Goal: Navigation & Orientation: Find specific page/section

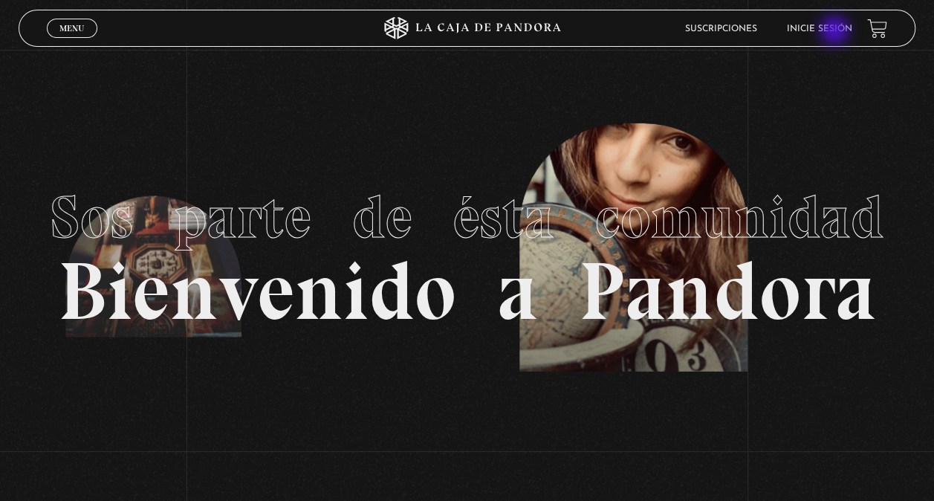
click at [836, 32] on link "Inicie sesión" at bounding box center [819, 29] width 65 height 9
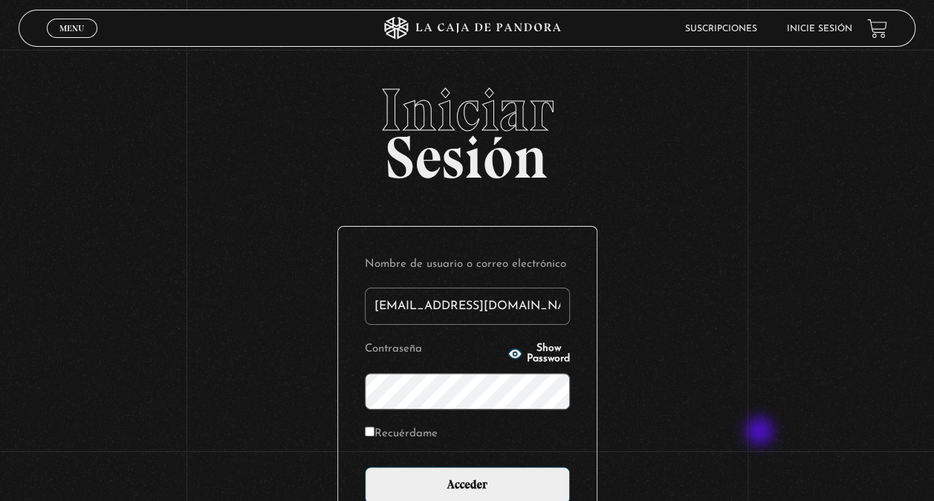
type input "zamorayan@gmail.com"
click at [507, 351] on button "Show Password" at bounding box center [538, 353] width 62 height 21
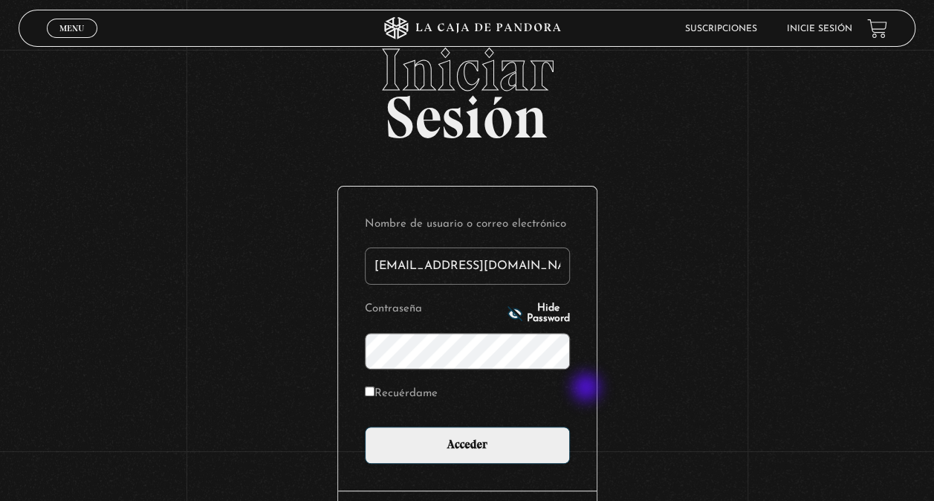
scroll to position [74, 0]
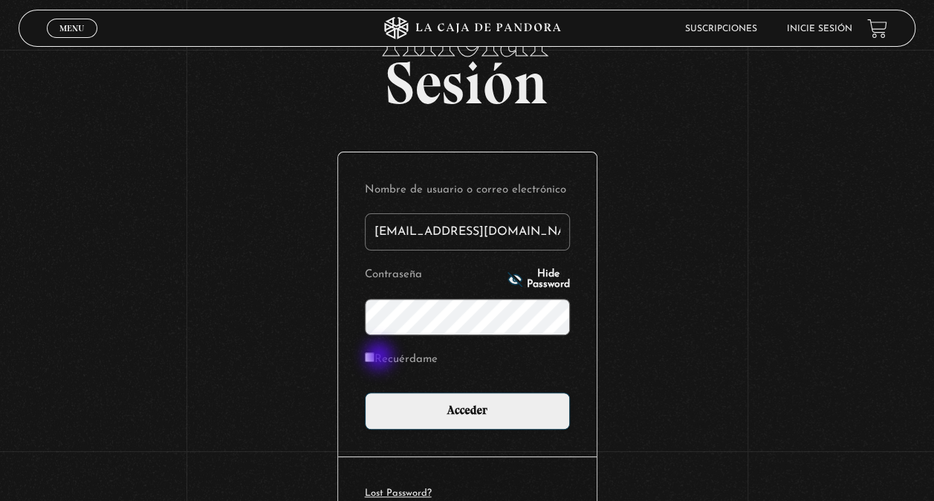
click at [380, 357] on label "Recuérdame" at bounding box center [401, 359] width 73 height 23
click at [374, 357] on input "Recuérdame" at bounding box center [370, 357] width 10 height 10
checkbox input "true"
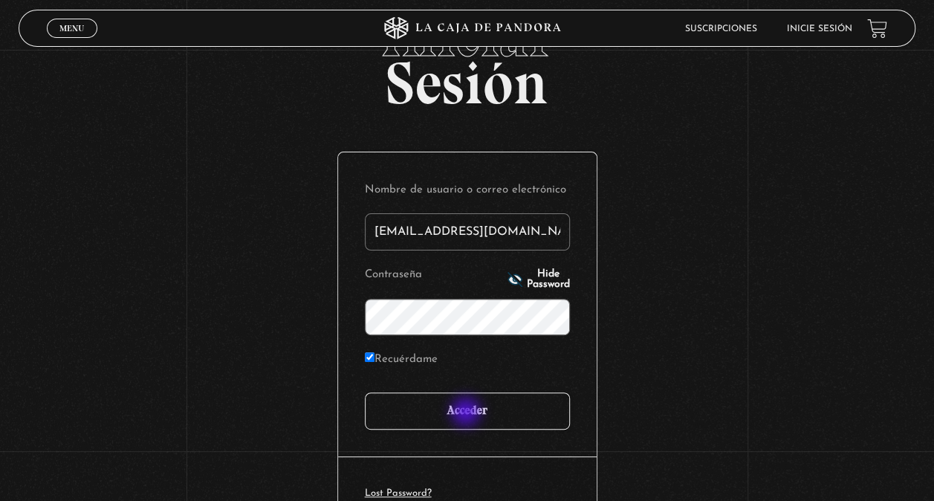
click at [467, 413] on input "Acceder" at bounding box center [467, 410] width 205 height 37
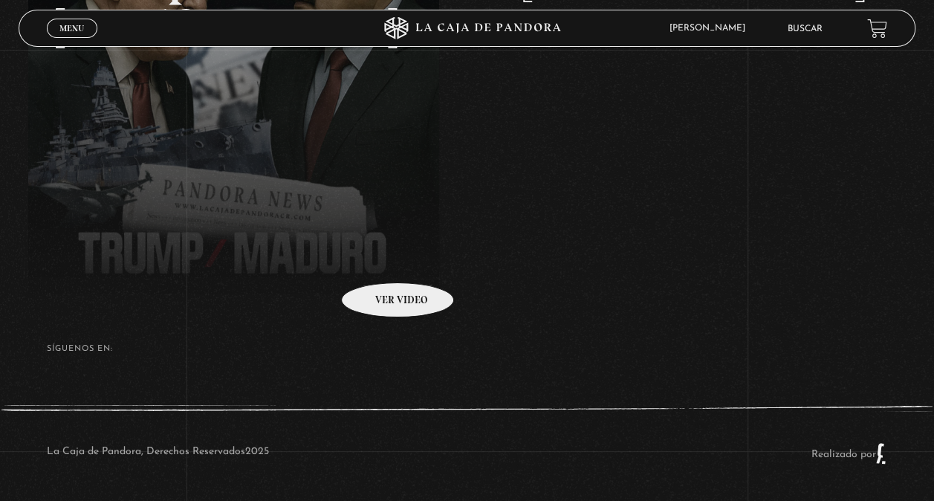
scroll to position [43, 0]
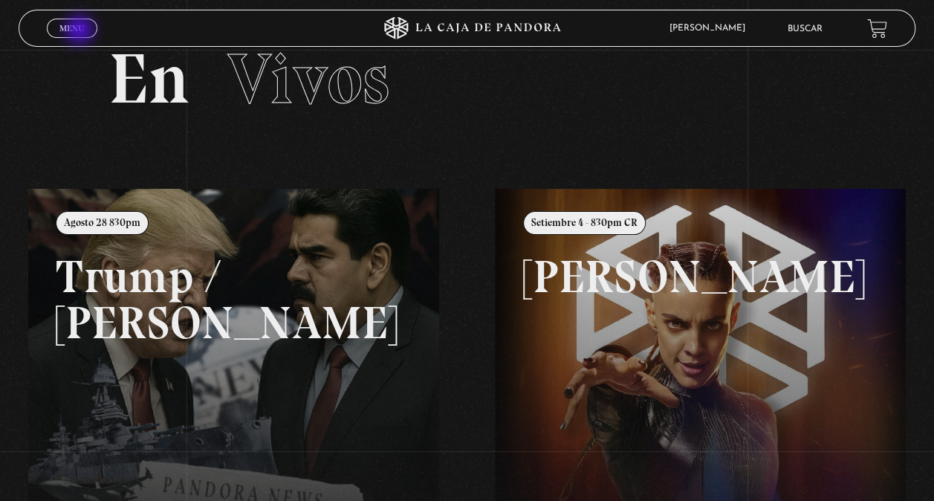
click at [80, 31] on span "Menu" at bounding box center [71, 28] width 25 height 9
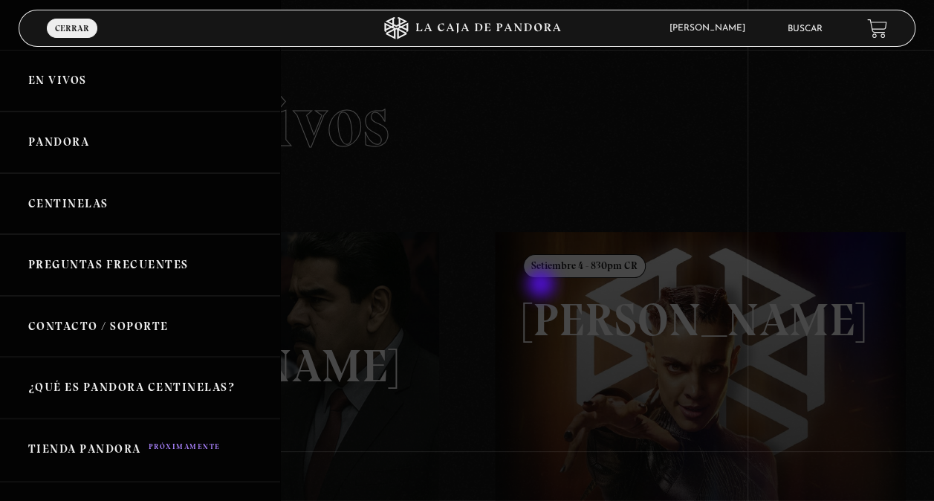
scroll to position [0, 0]
click at [52, 143] on link "Pandora" at bounding box center [140, 142] width 280 height 62
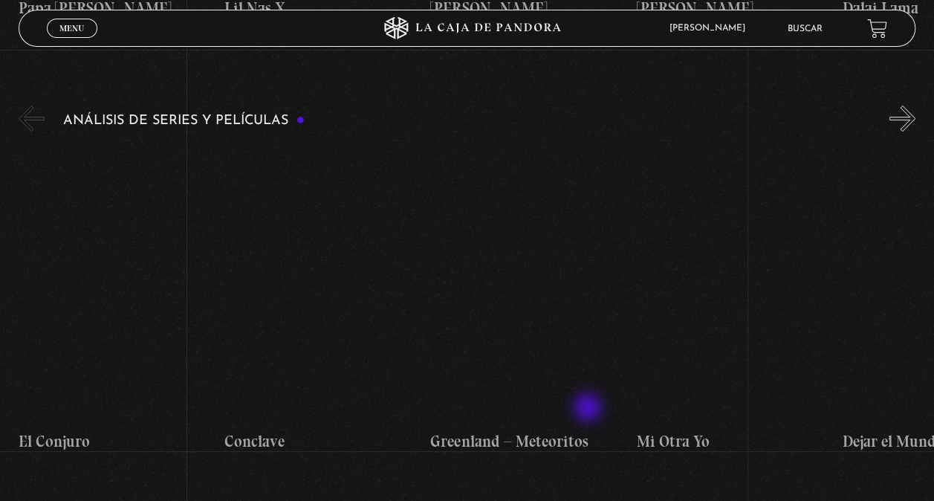
scroll to position [2823, 0]
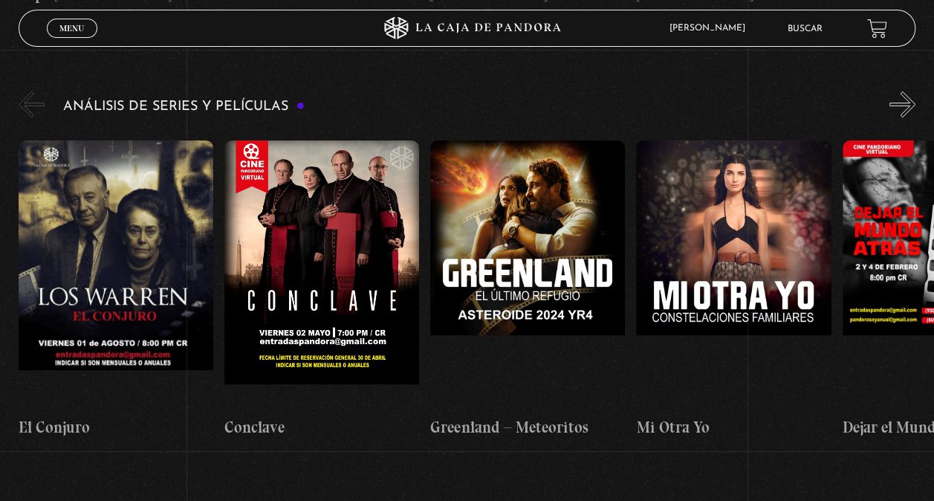
drag, startPoint x: 343, startPoint y: 499, endPoint x: 540, endPoint y: 492, distance: 197.0
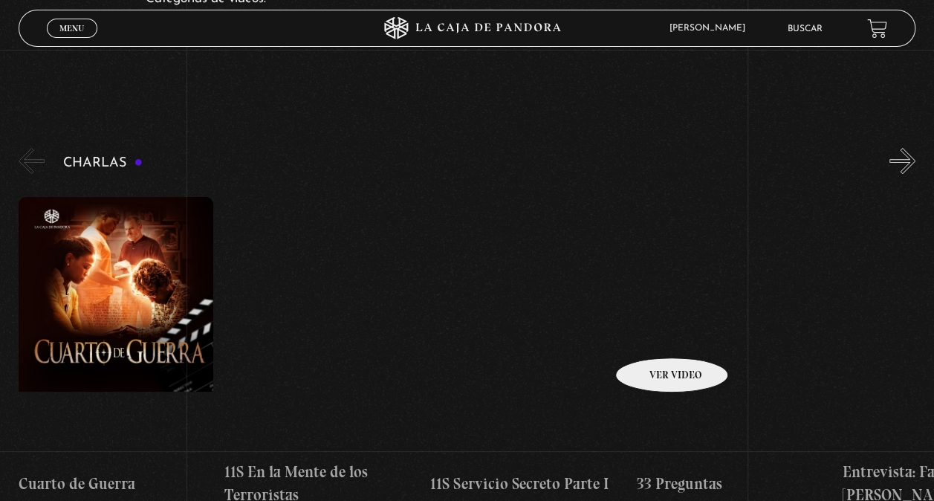
scroll to position [149, 0]
